Goal: Transaction & Acquisition: Purchase product/service

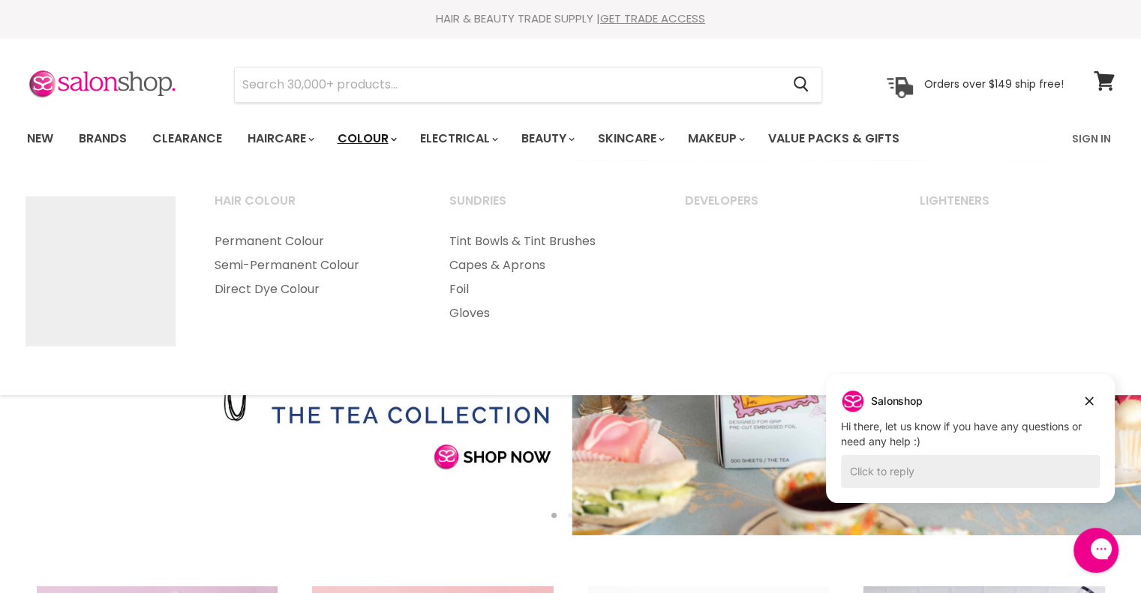
click at [376, 143] on link "Colour" at bounding box center [366, 139] width 80 height 32
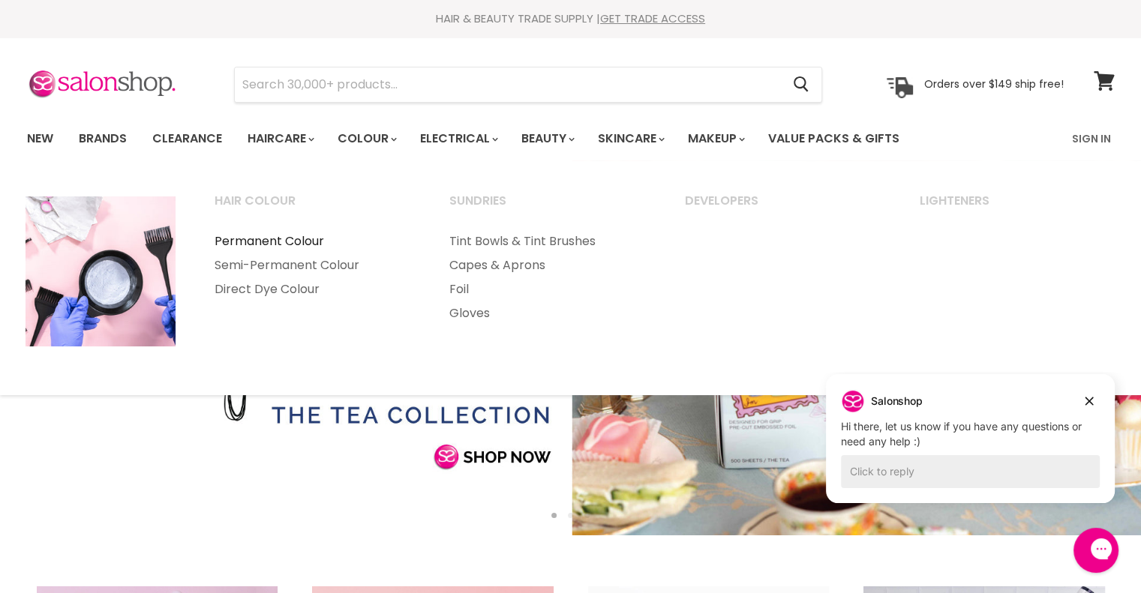
click at [301, 245] on link "Permanent Colour" at bounding box center [312, 242] width 233 height 24
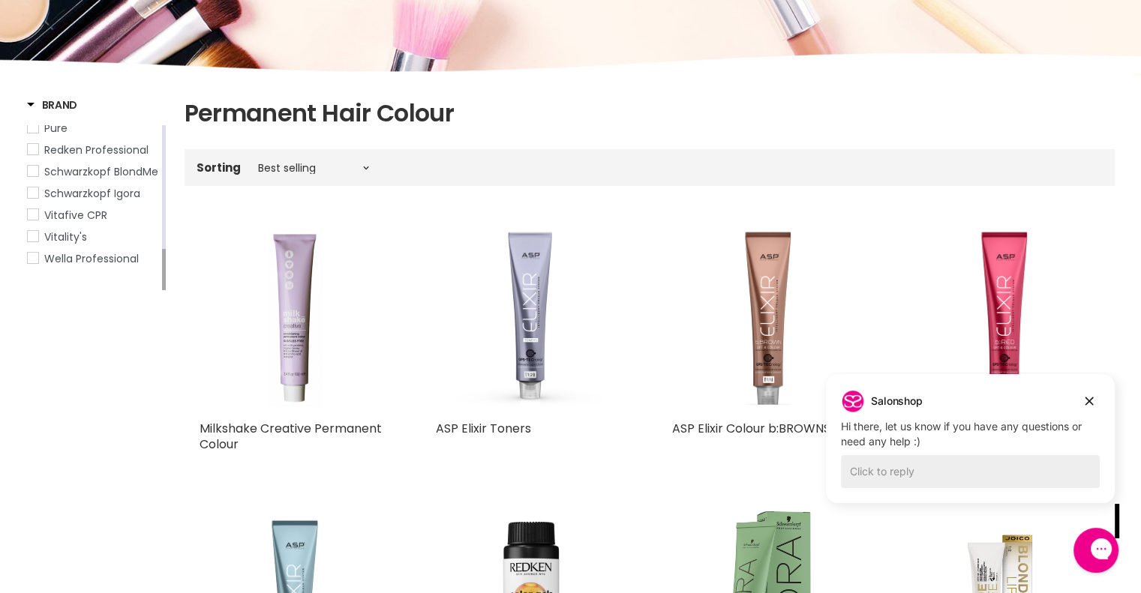
scroll to position [179, 0]
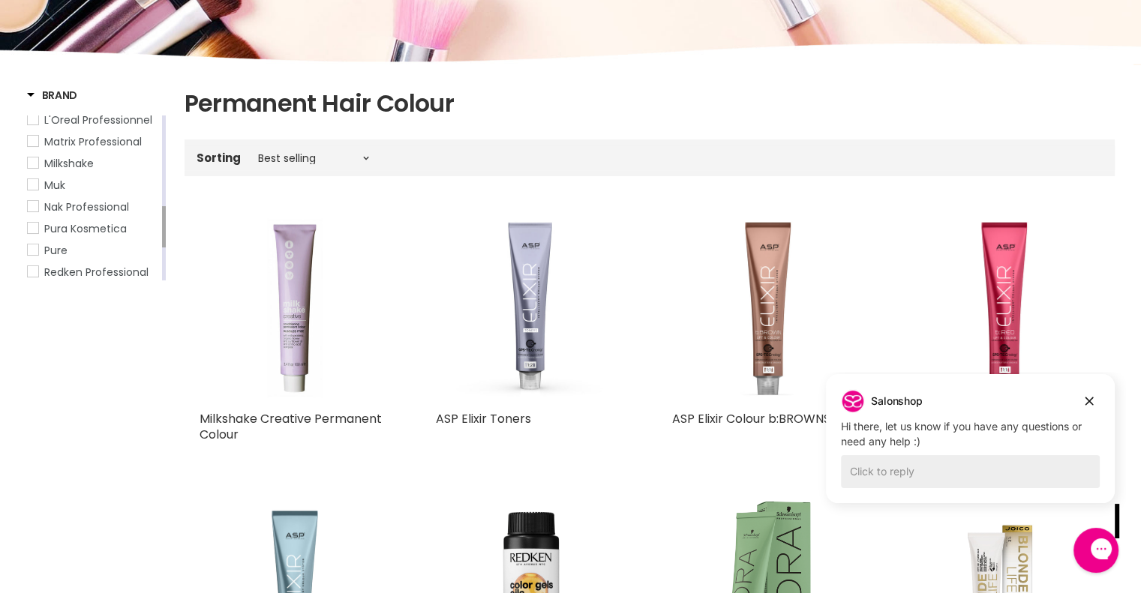
click at [86, 150] on link "Matrix Professional" at bounding box center [93, 142] width 132 height 17
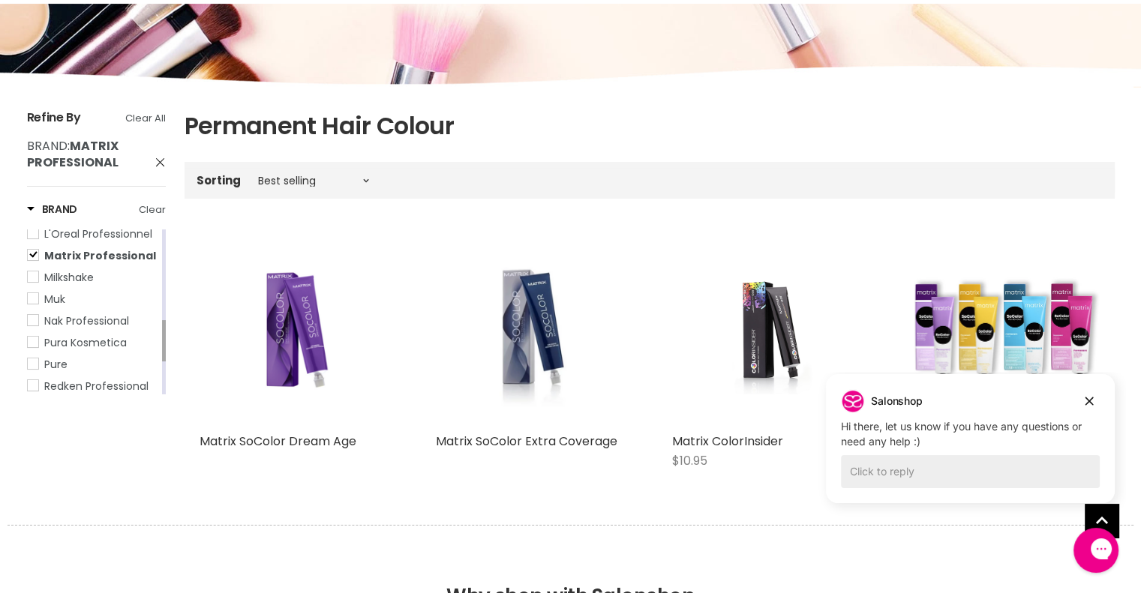
scroll to position [156, 0]
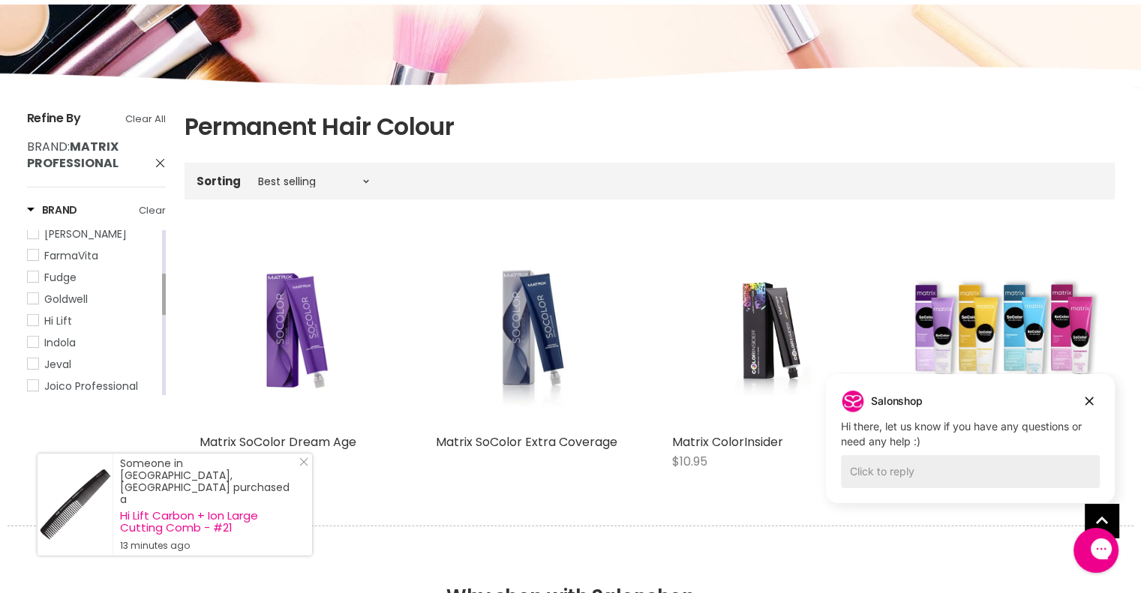
click at [69, 285] on span "Fudge" at bounding box center [60, 277] width 32 height 15
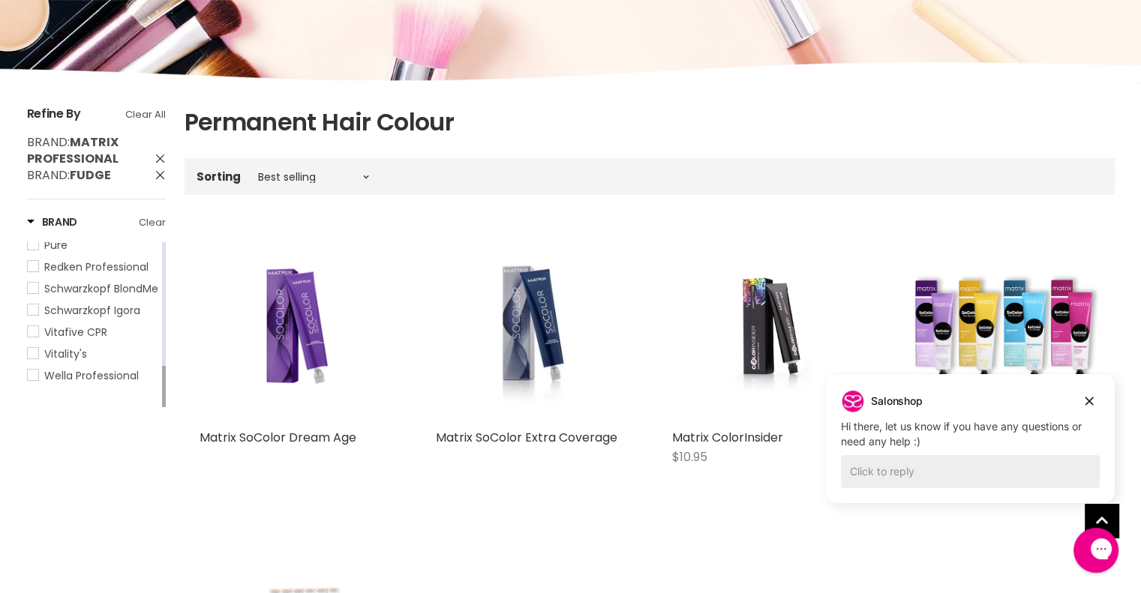
scroll to position [163, 0]
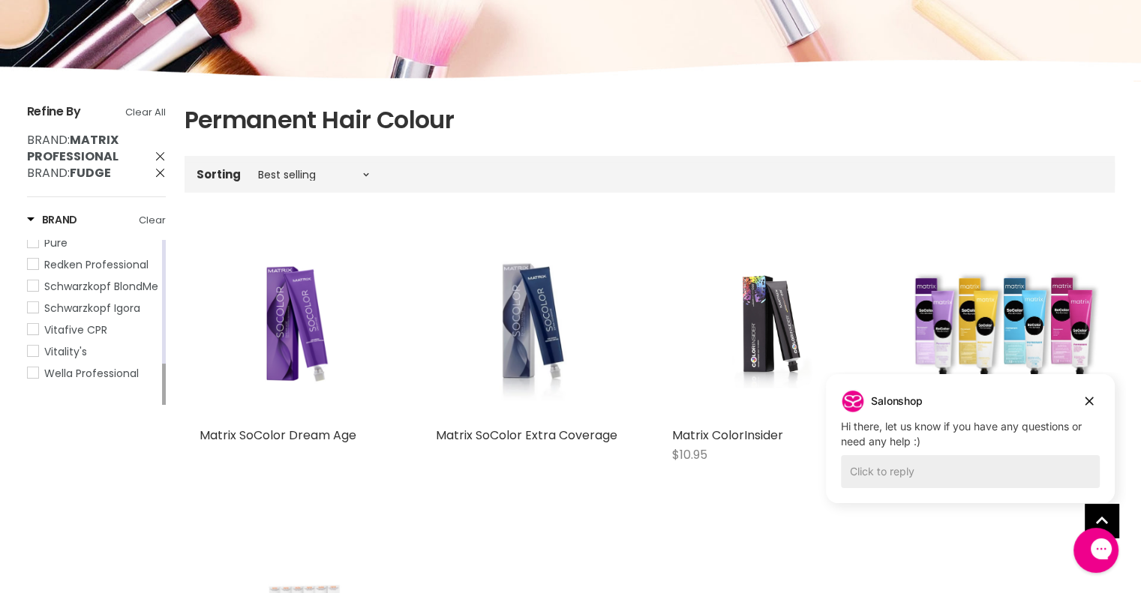
click at [62, 338] on span "Vitafive CPR" at bounding box center [75, 330] width 63 height 15
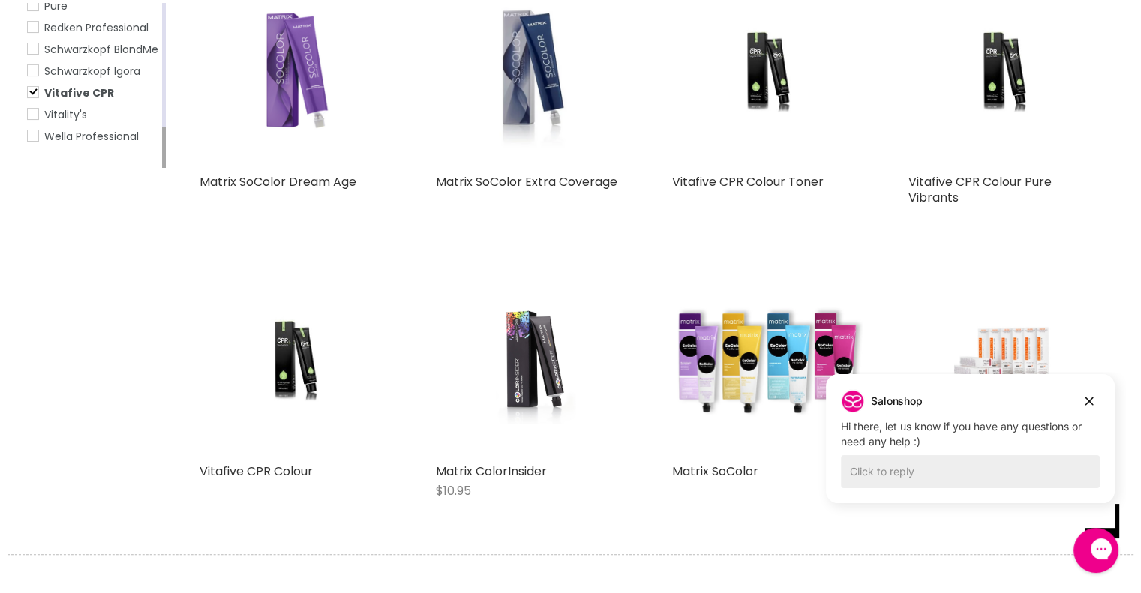
scroll to position [431, 0]
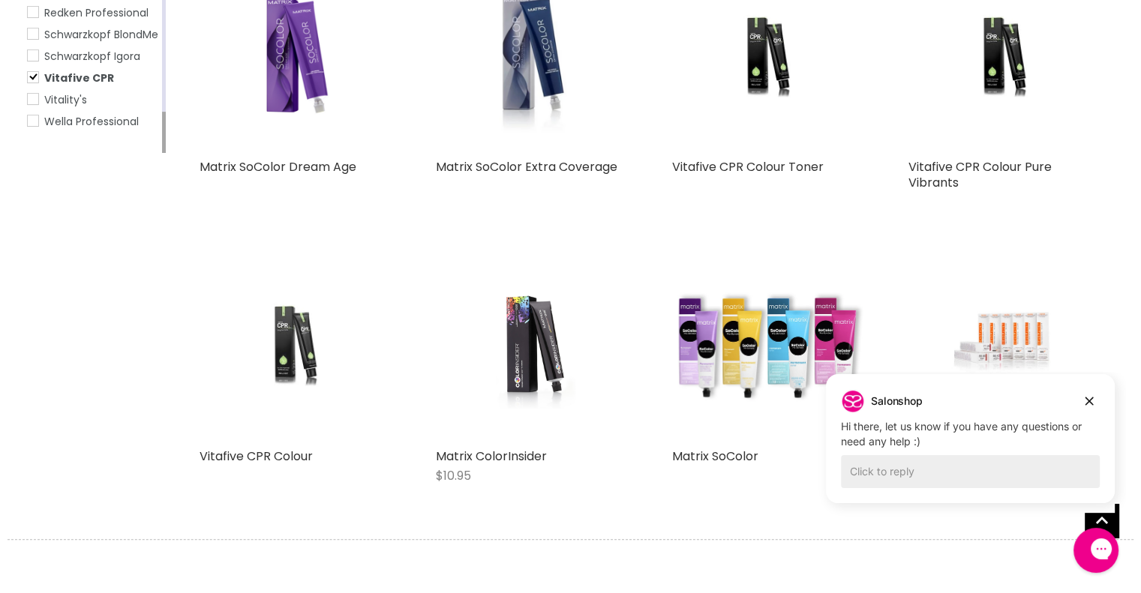
click at [289, 350] on img "Main content" at bounding box center [294, 345] width 127 height 191
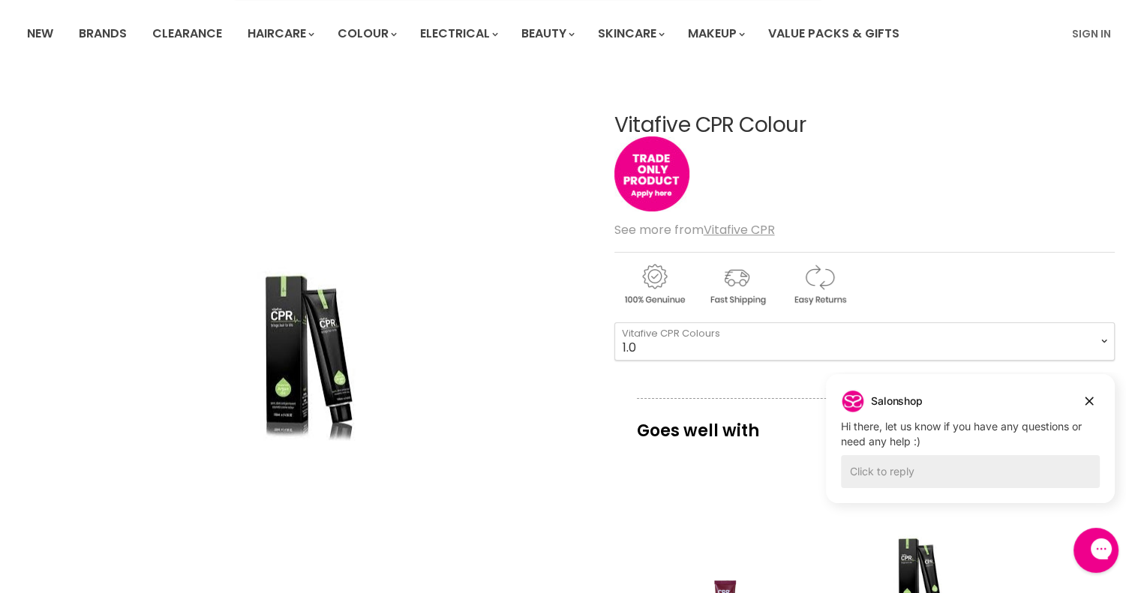
scroll to position [105, 0]
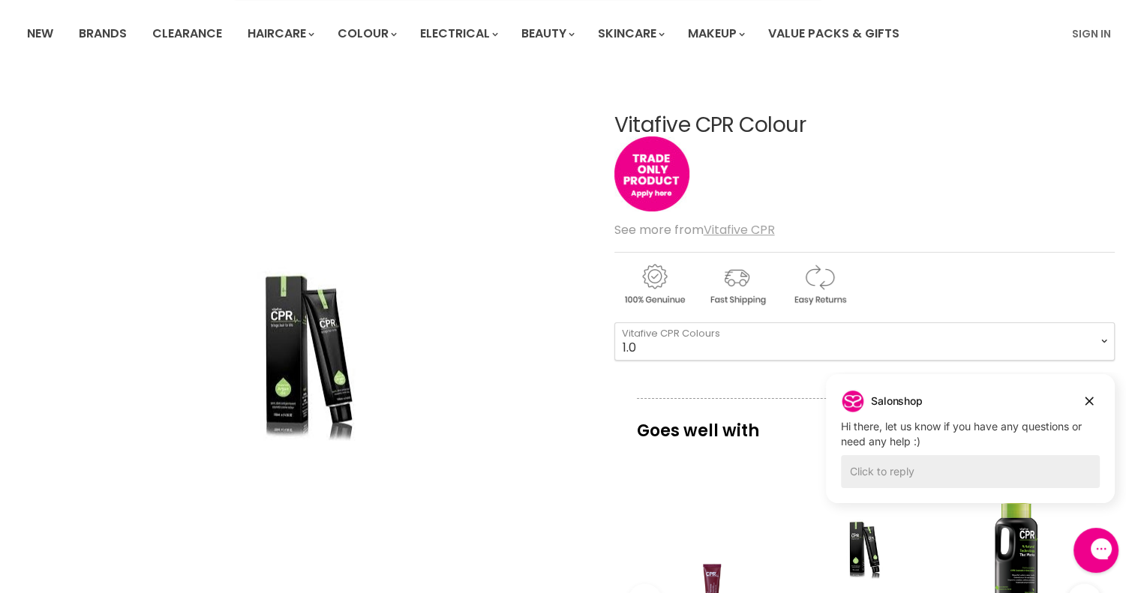
click at [746, 230] on u "Vitafive CPR" at bounding box center [739, 229] width 71 height 17
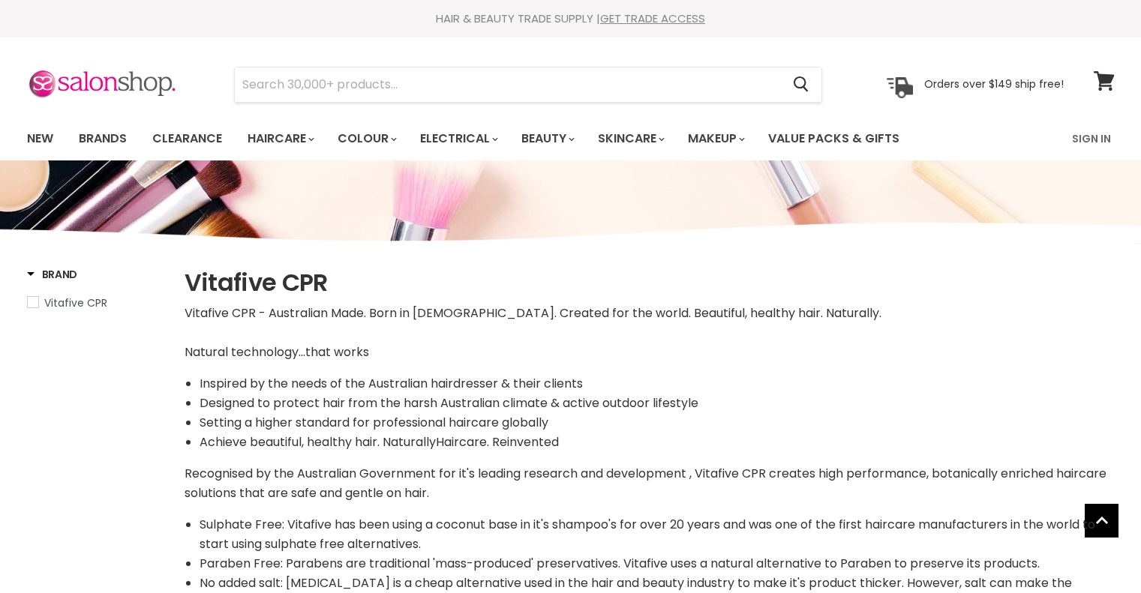
select select "manual"
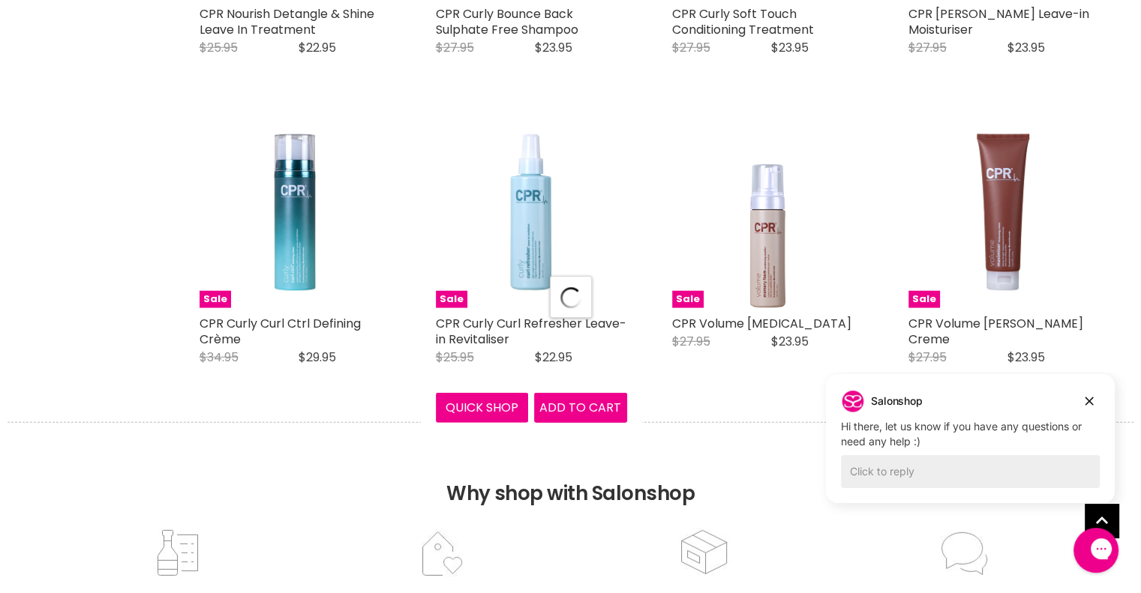
select select "manual"
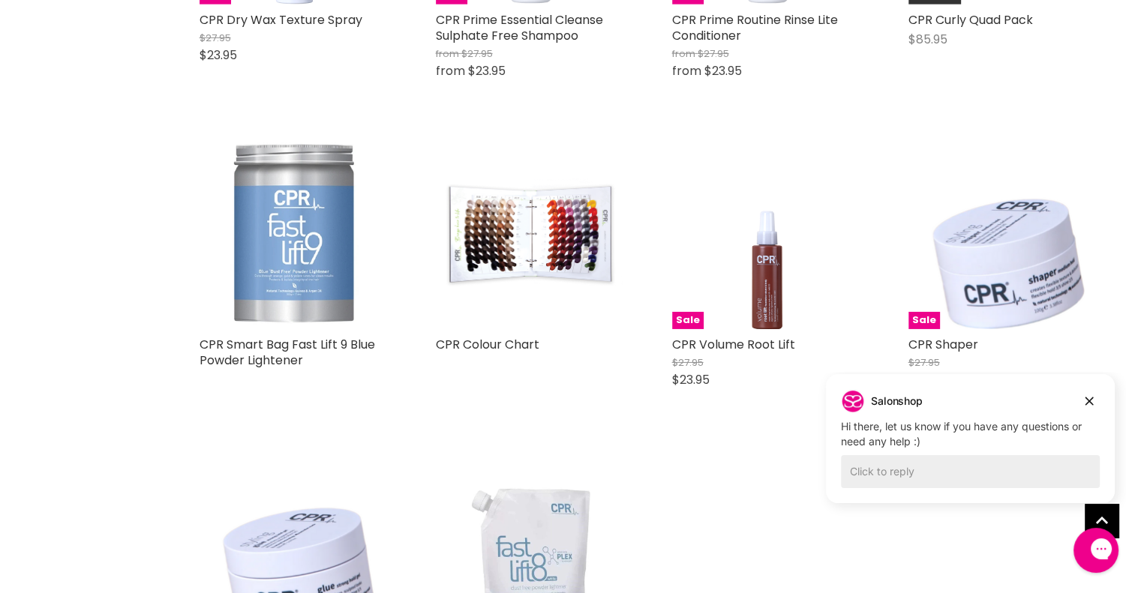
scroll to position [4897, 0]
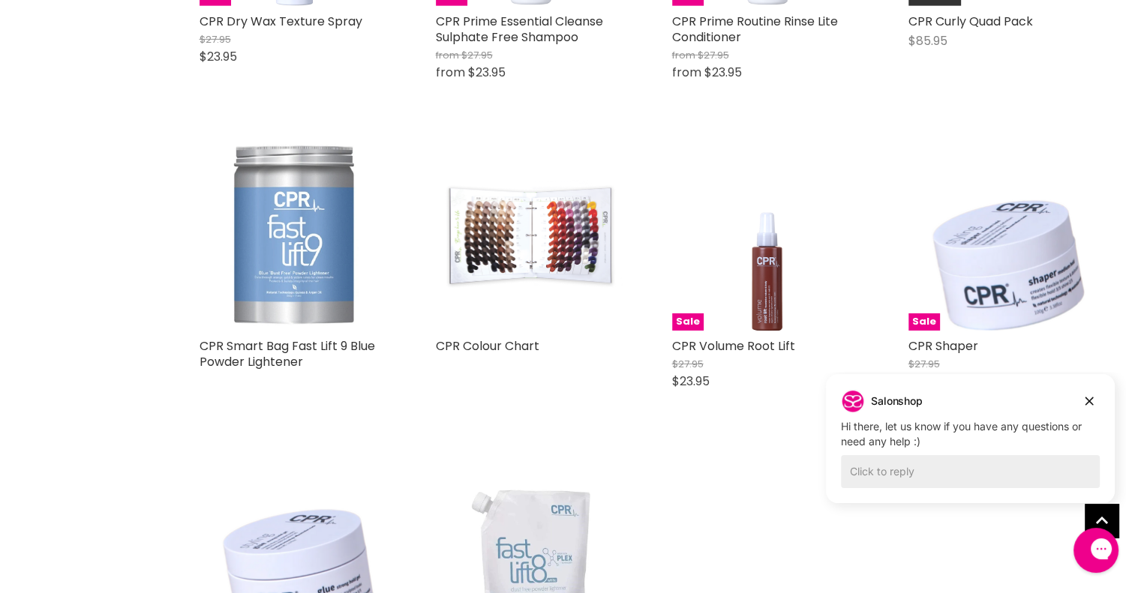
click at [554, 244] on img "Main content" at bounding box center [531, 235] width 191 height 121
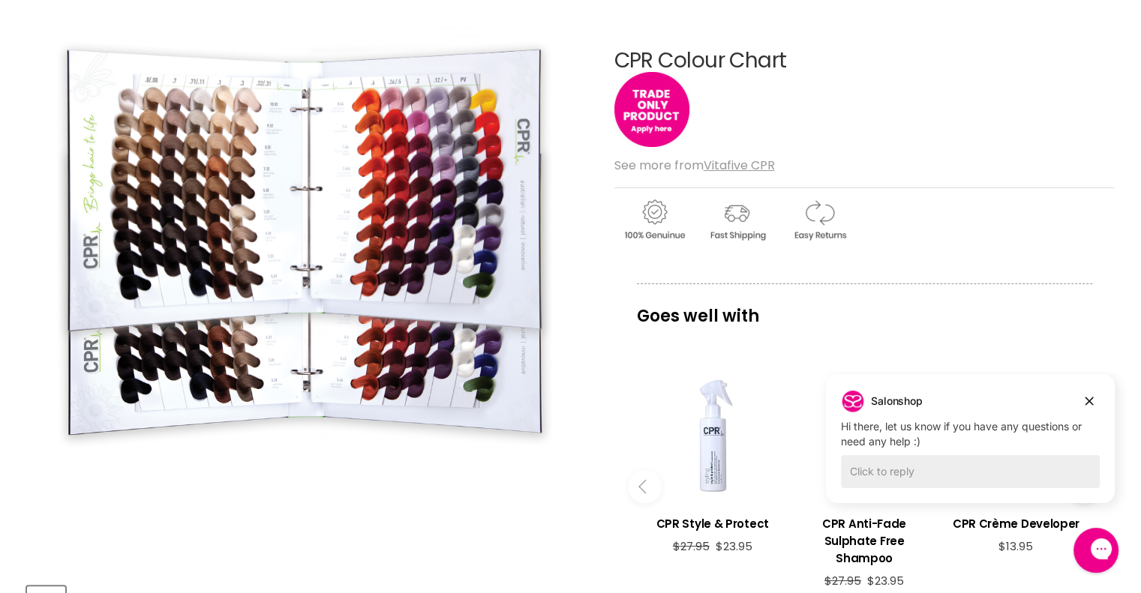
scroll to position [170, 0]
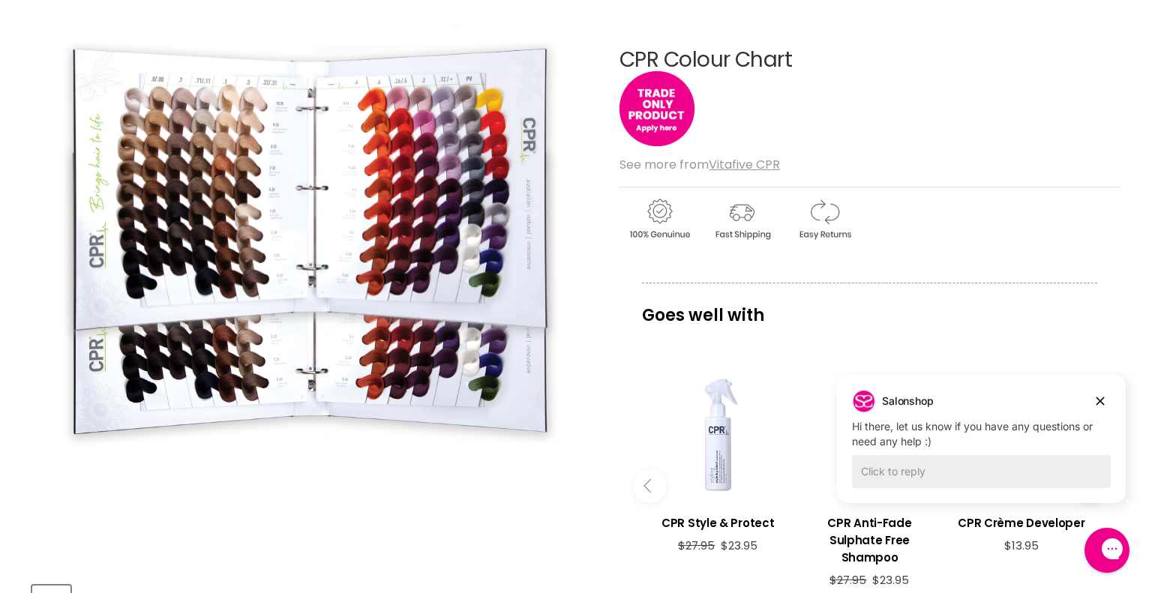
click at [502, 362] on img "CPR Colour Chart image. Click or Scroll to Zoom." at bounding box center [312, 187] width 560 height 353
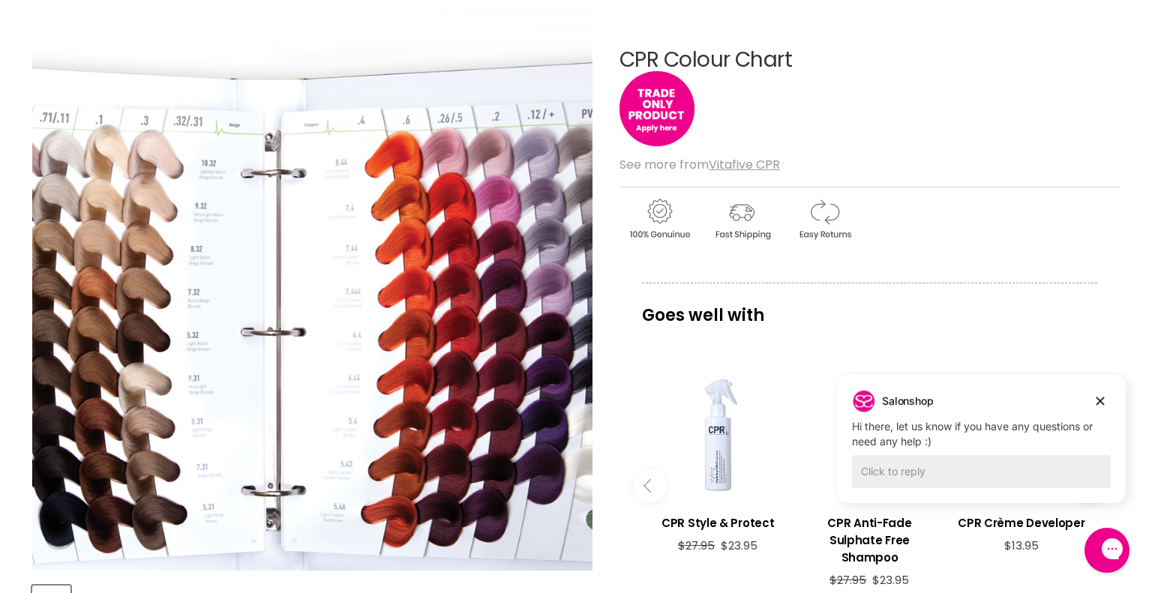
click at [351, 44] on img "CPR Colour Chart image. Click or Scroll to Zoom." at bounding box center [273, 330] width 1121 height 707
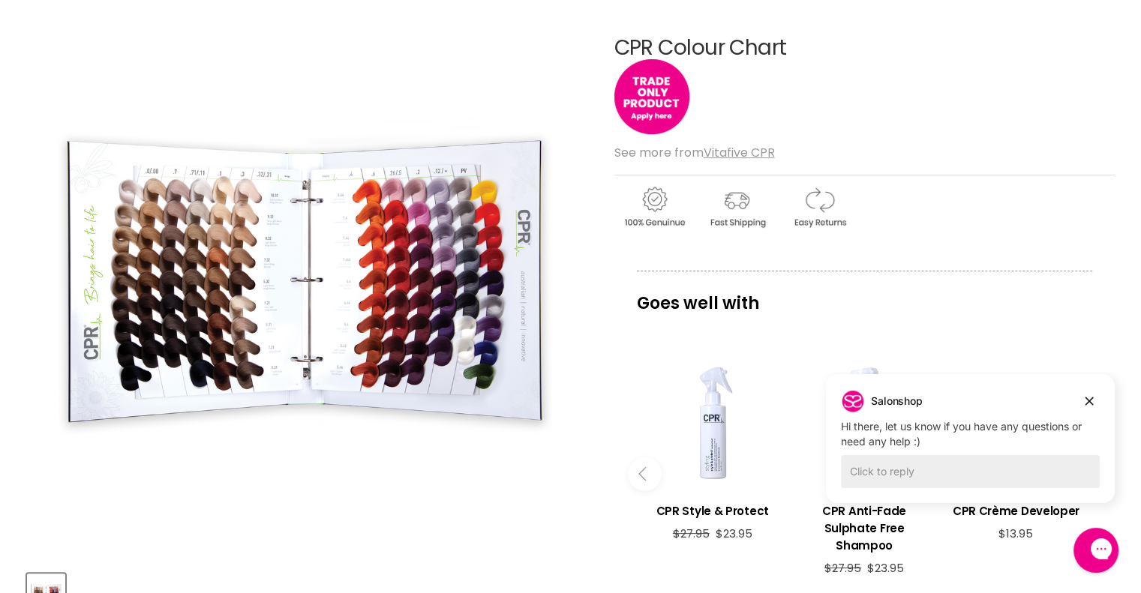
scroll to position [0, 0]
